Goal: Obtain resource: Obtain resource

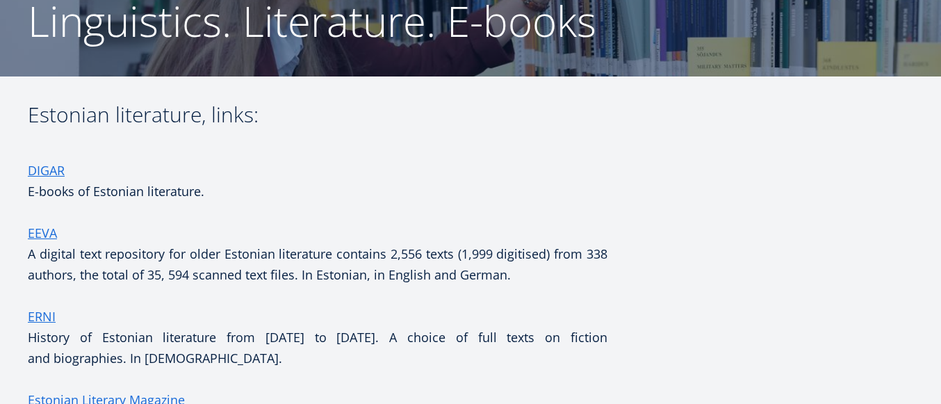
scroll to position [238, 0]
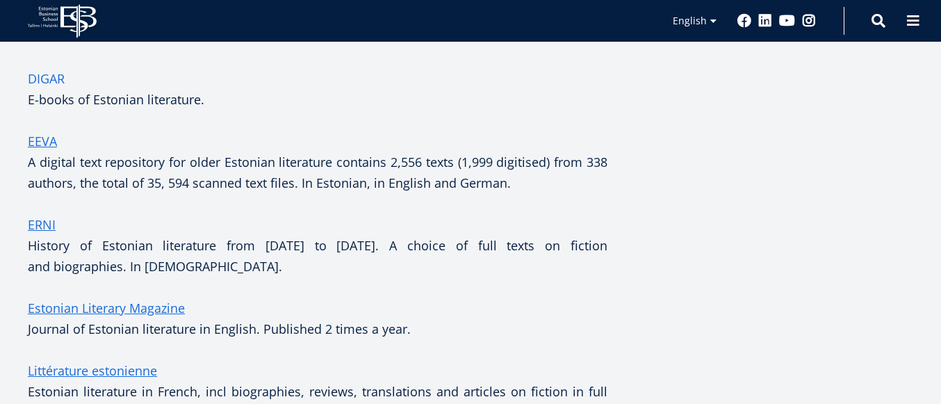
click at [54, 81] on link "DIGAR" at bounding box center [46, 78] width 37 height 21
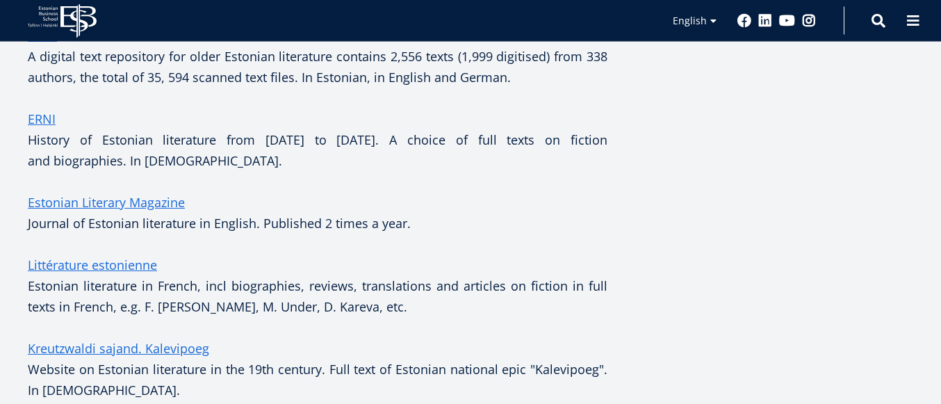
scroll to position [317, 0]
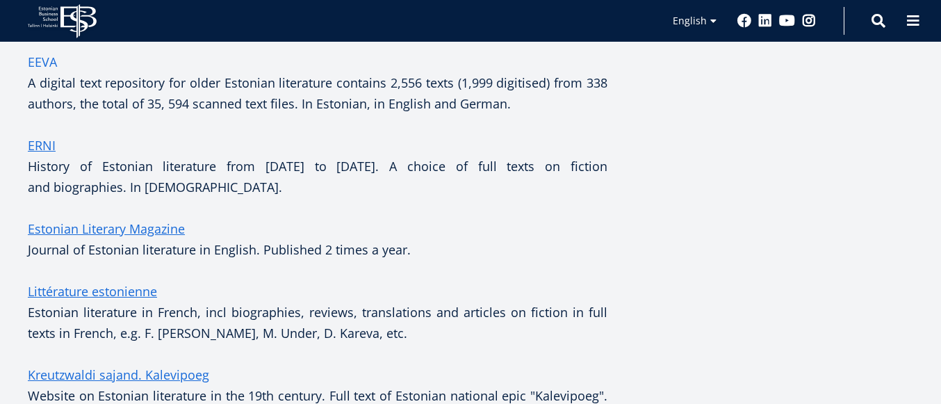
click at [41, 56] on link "EEVA" at bounding box center [42, 61] width 29 height 21
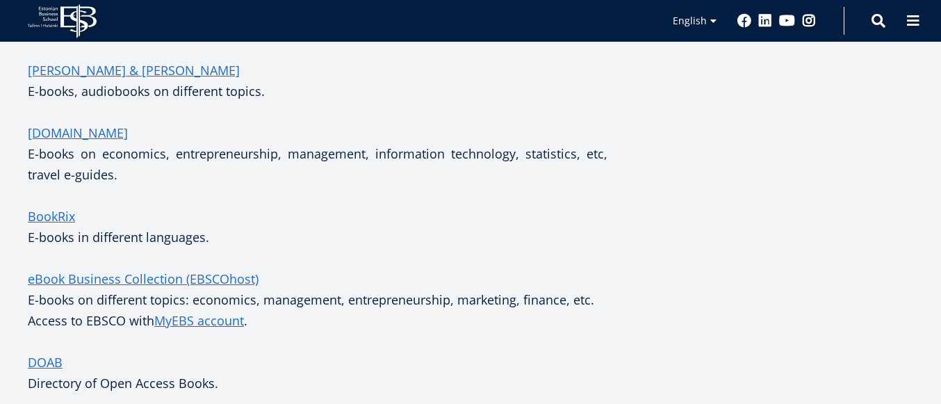
scroll to position [951, 0]
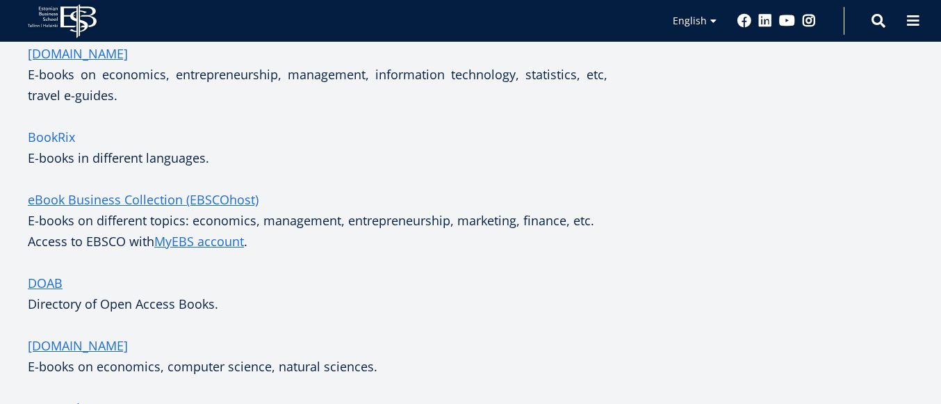
click at [64, 138] on link "BookRix" at bounding box center [51, 136] width 47 height 21
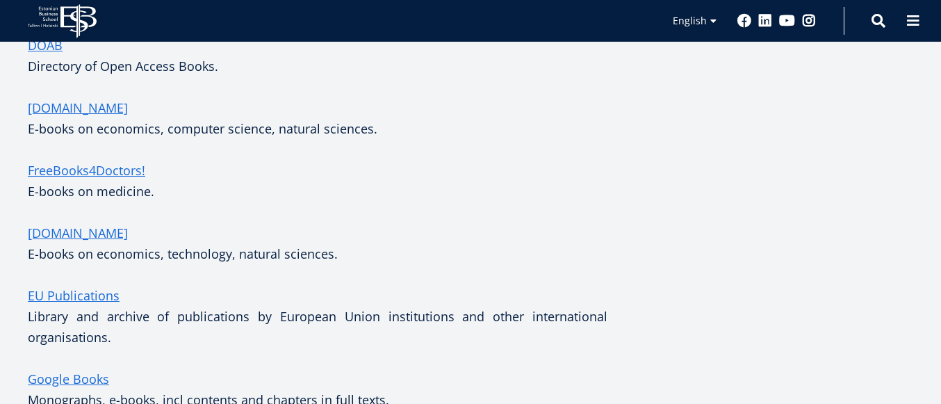
scroll to position [1109, 0]
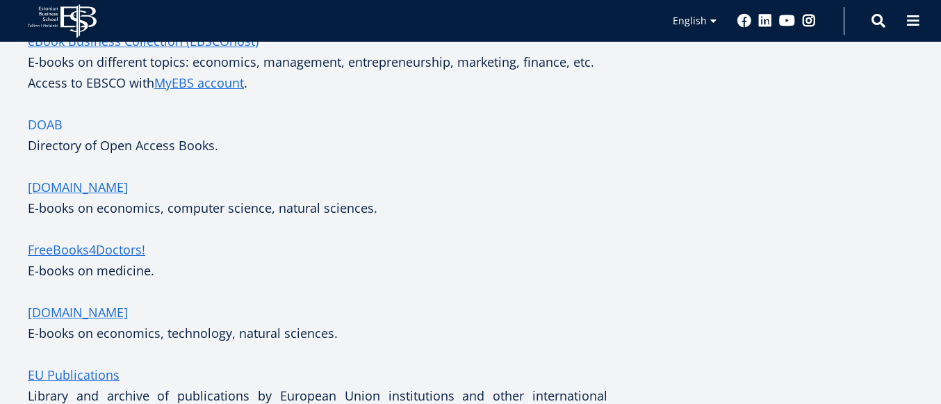
click at [49, 120] on link "DOAB" at bounding box center [45, 124] width 35 height 21
